Goal: Communication & Community: Share content

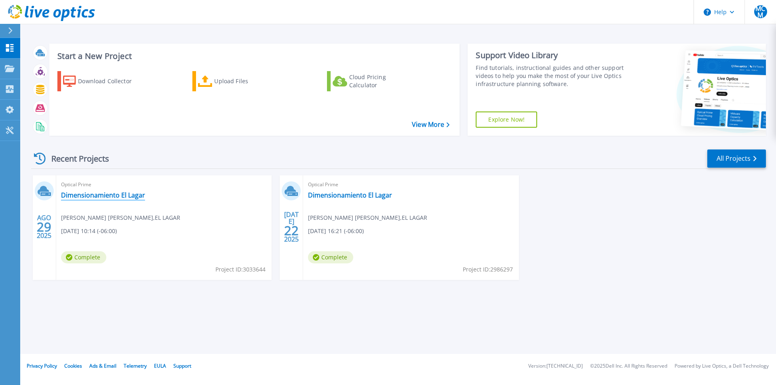
click at [103, 194] on link "Dimensionamiento El Lagar" at bounding box center [103, 195] width 84 height 8
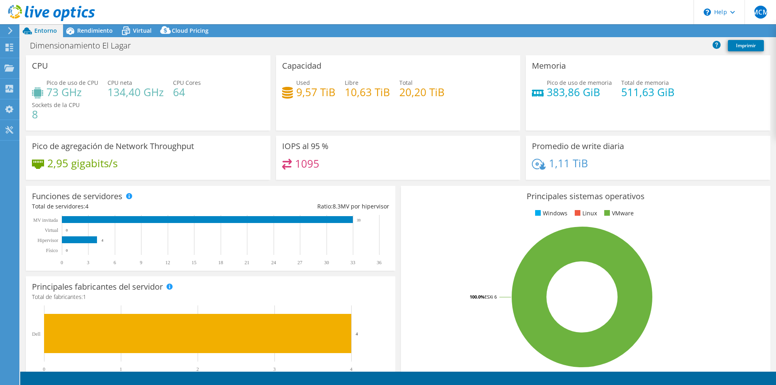
select select "USD"
click at [671, 34] on link "Compartir" at bounding box center [667, 31] width 44 height 13
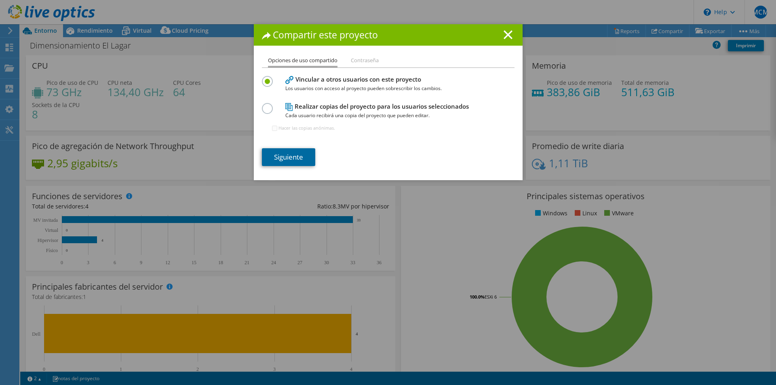
click at [300, 156] on link "Siguiente" at bounding box center [288, 157] width 53 height 18
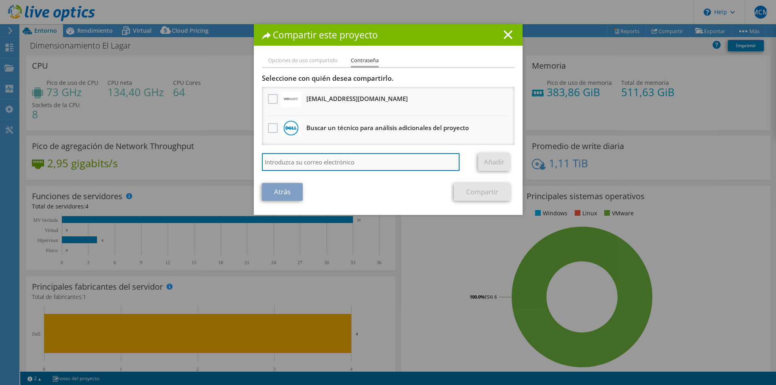
click at [348, 164] on input "search" at bounding box center [361, 162] width 198 height 18
click at [352, 158] on input "search" at bounding box center [361, 162] width 198 height 18
paste input "jfigueroa@cspc.co.cr"
type input "jfigueroa@cspc.co.cr"
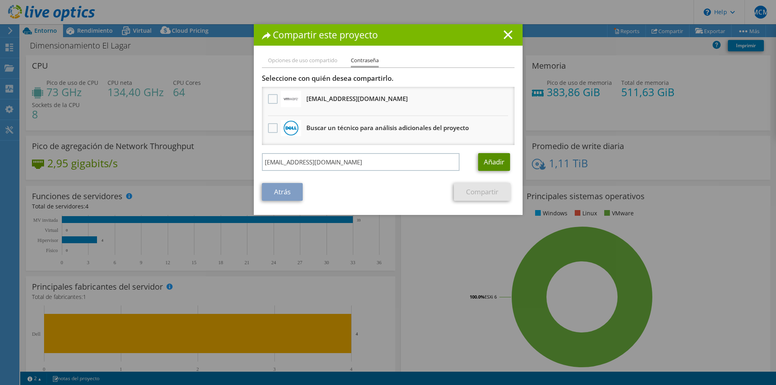
click at [489, 158] on link "Añadir" at bounding box center [494, 162] width 32 height 18
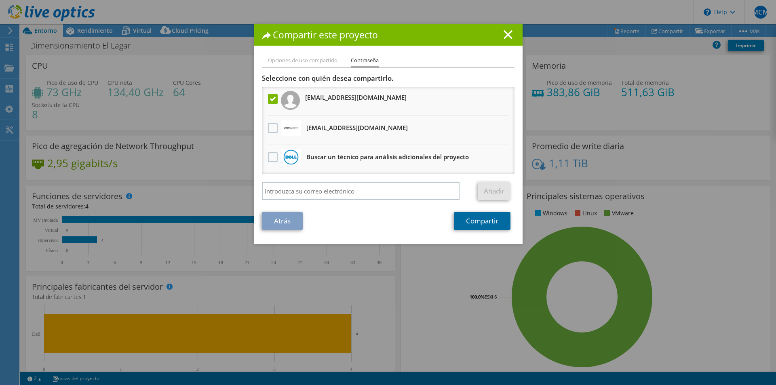
click at [471, 222] on link "Compartir" at bounding box center [482, 221] width 57 height 18
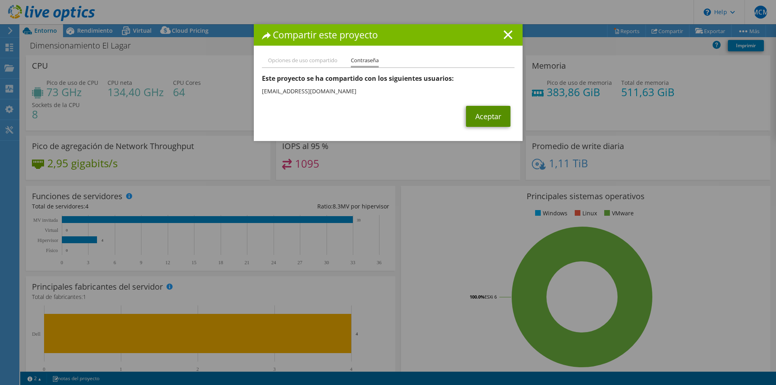
click at [484, 116] on link "Aceptar" at bounding box center [488, 116] width 44 height 21
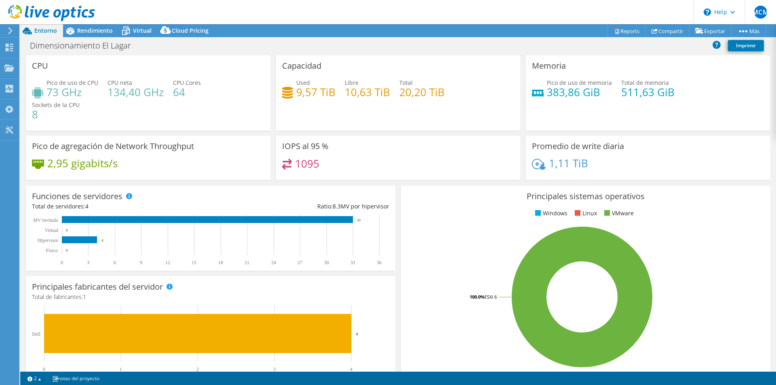
click at [422, 275] on rect at bounding box center [582, 296] width 350 height 141
